Goal: Find specific page/section: Find specific page/section

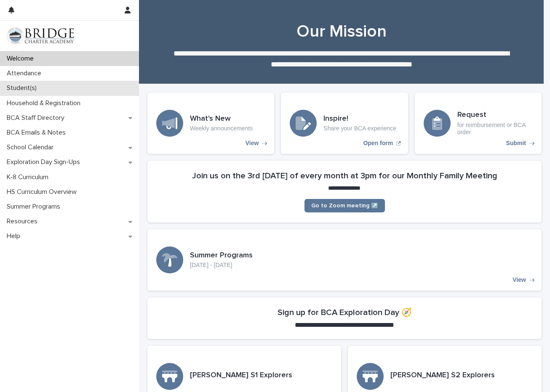
click at [29, 88] on p "Student(s)" at bounding box center [23, 88] width 40 height 8
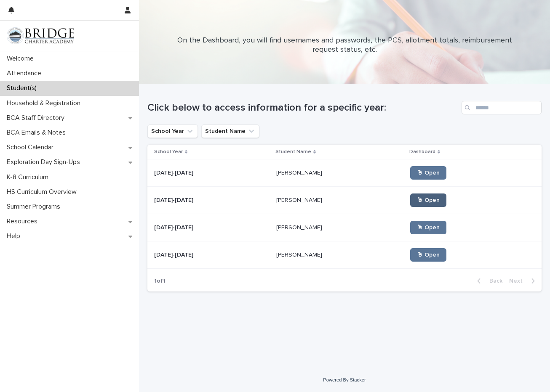
click at [417, 198] on span "🖱 Open" at bounding box center [428, 200] width 23 height 6
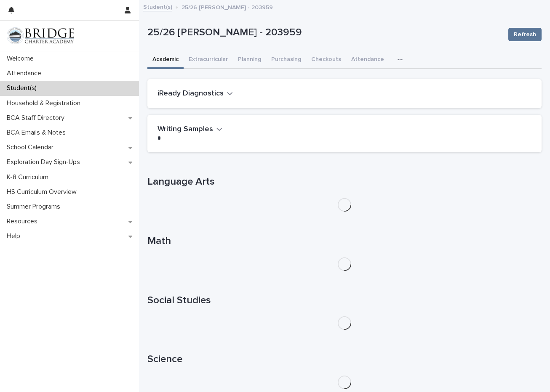
click at [397, 58] on icon "button" at bounding box center [399, 60] width 5 height 6
click at [358, 80] on span "General" at bounding box center [366, 82] width 22 height 6
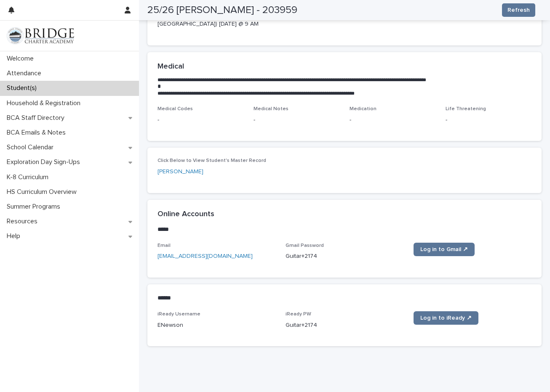
scroll to position [218, 0]
